Goal: Find specific page/section: Find specific page/section

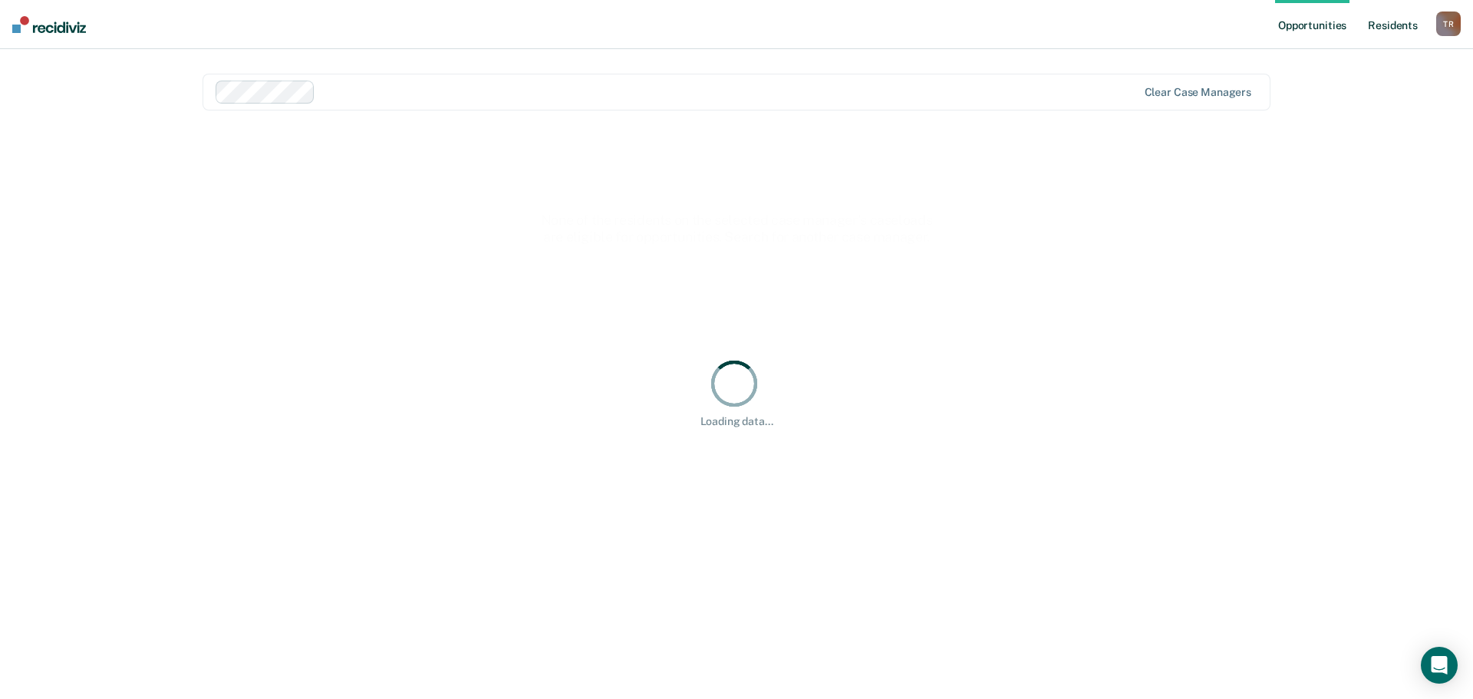
click at [1401, 30] on link "Resident s" at bounding box center [1392, 24] width 56 height 49
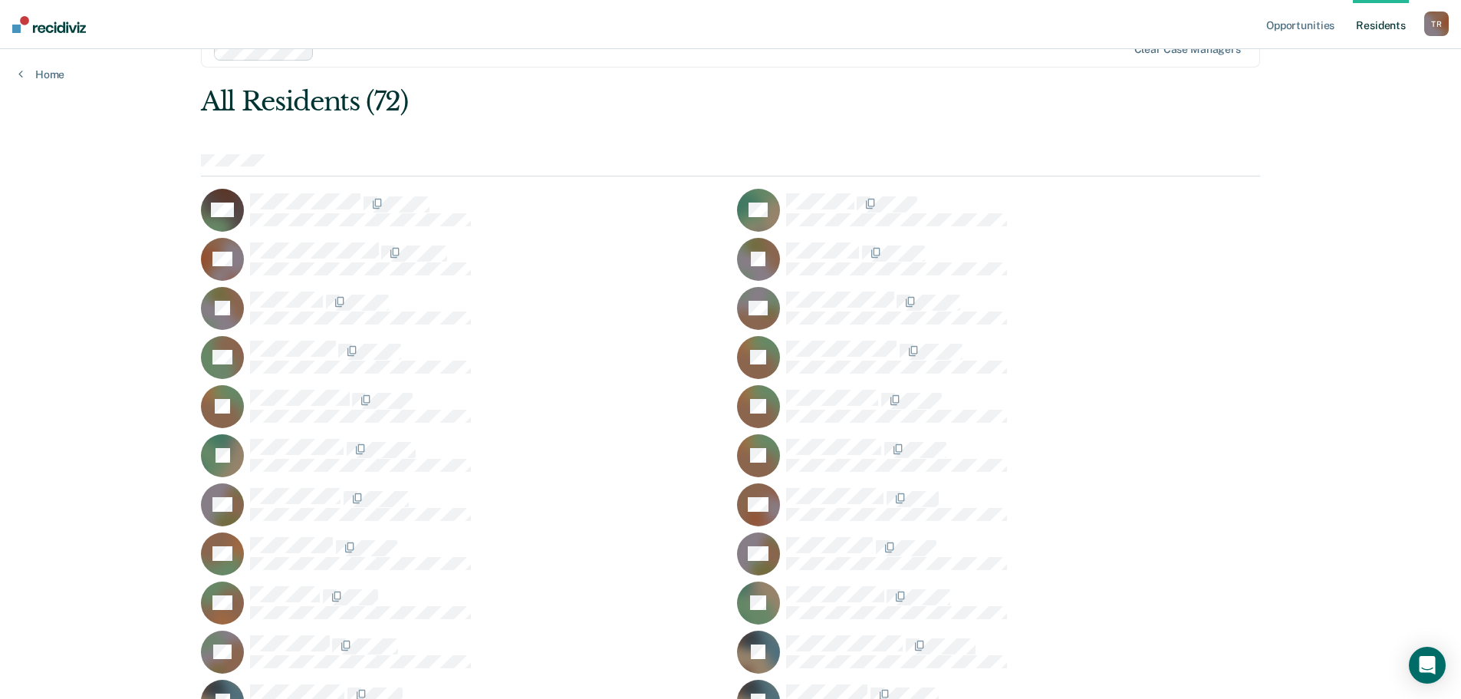
scroll to position [77, 0]
